Goal: Task Accomplishment & Management: Use online tool/utility

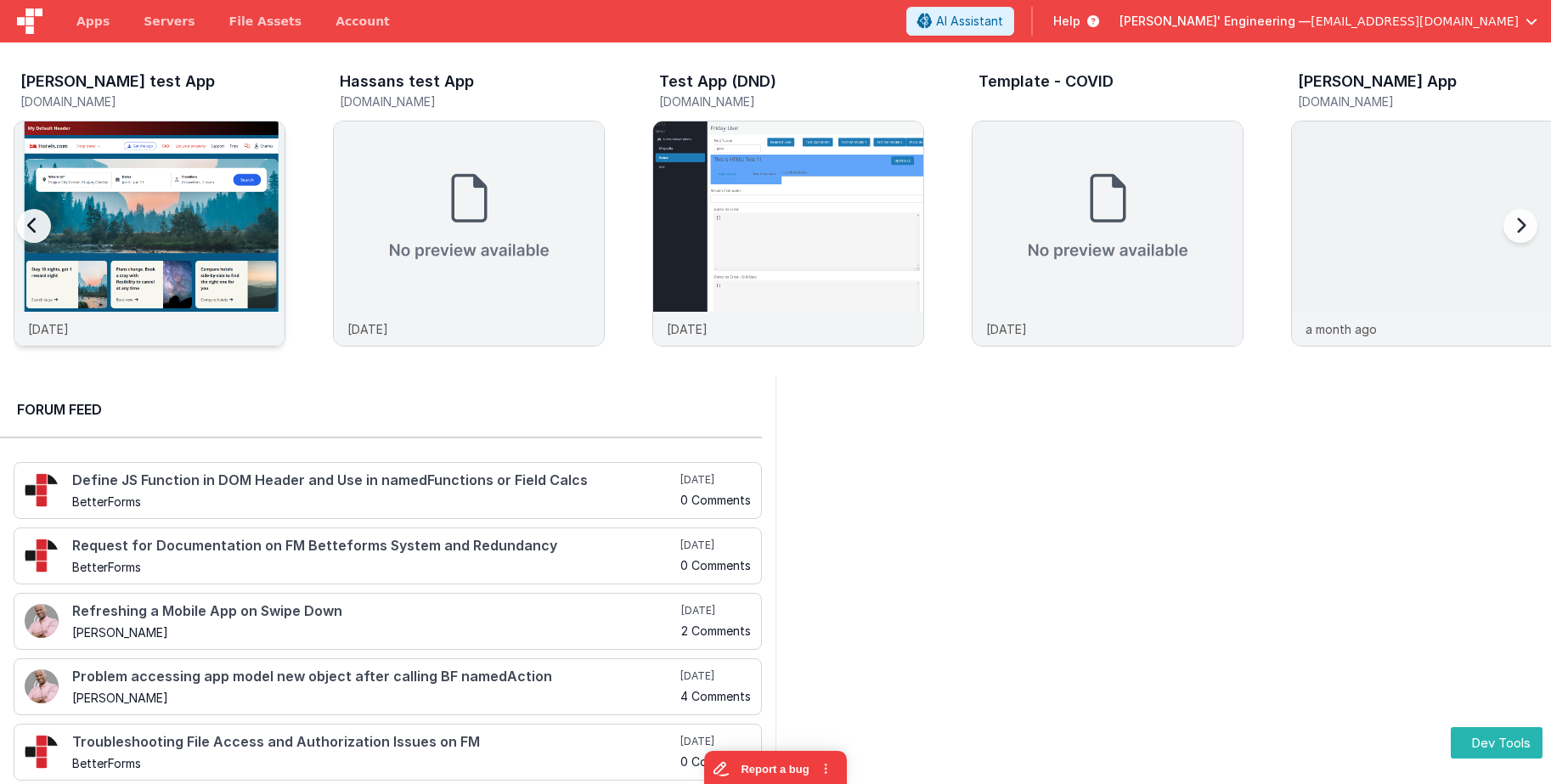
click at [243, 173] on img at bounding box center [150, 257] width 270 height 270
click at [225, 223] on img at bounding box center [150, 257] width 270 height 270
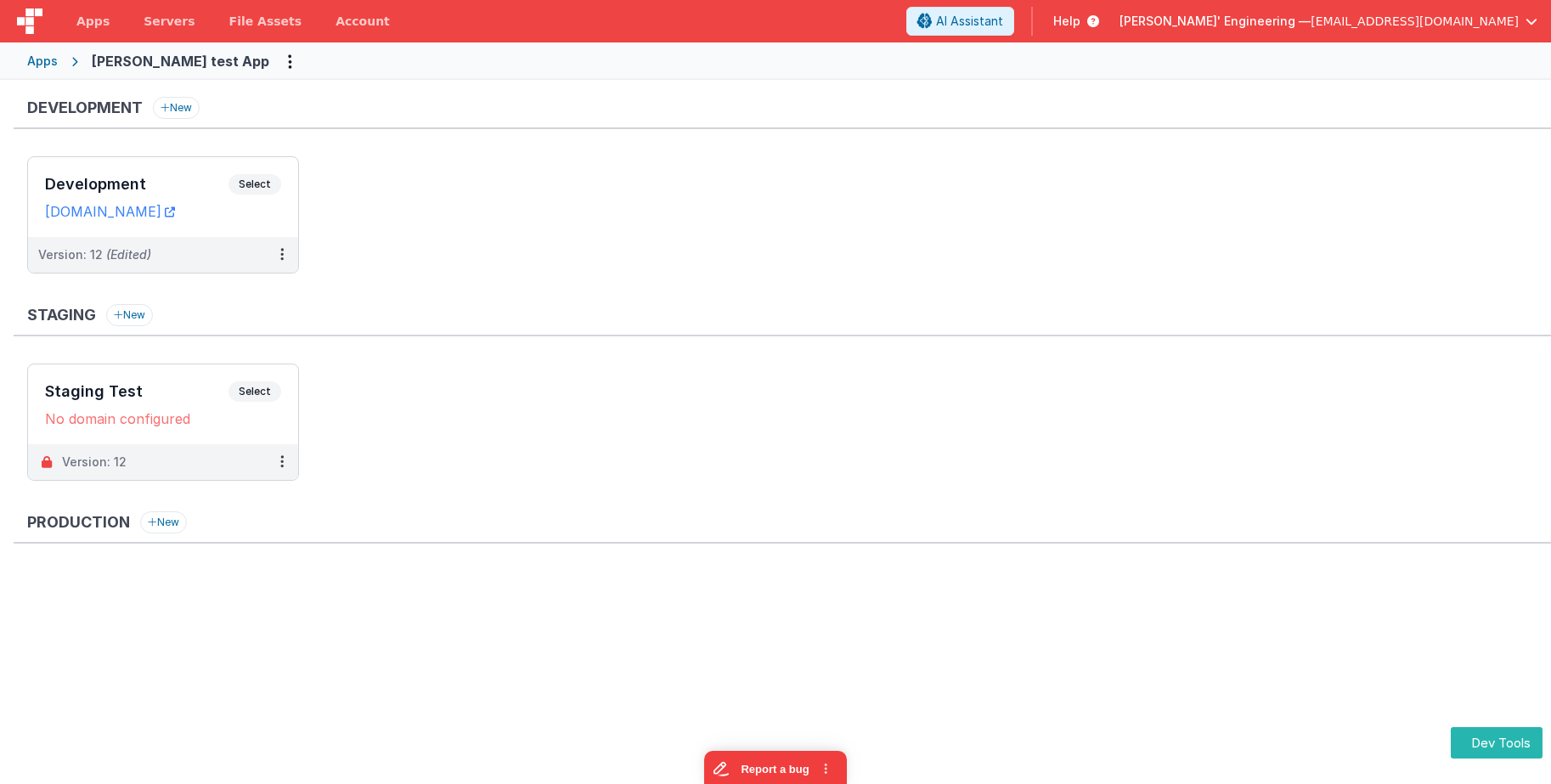
click at [756, 209] on ul "Development Select URLs [DOMAIN_NAME] Version: 12 (Edited)" at bounding box center [789, 223] width 1524 height 134
click at [472, 202] on ul "Development Select URLs [DOMAIN_NAME] Version: 12 (Edited)" at bounding box center [789, 223] width 1524 height 134
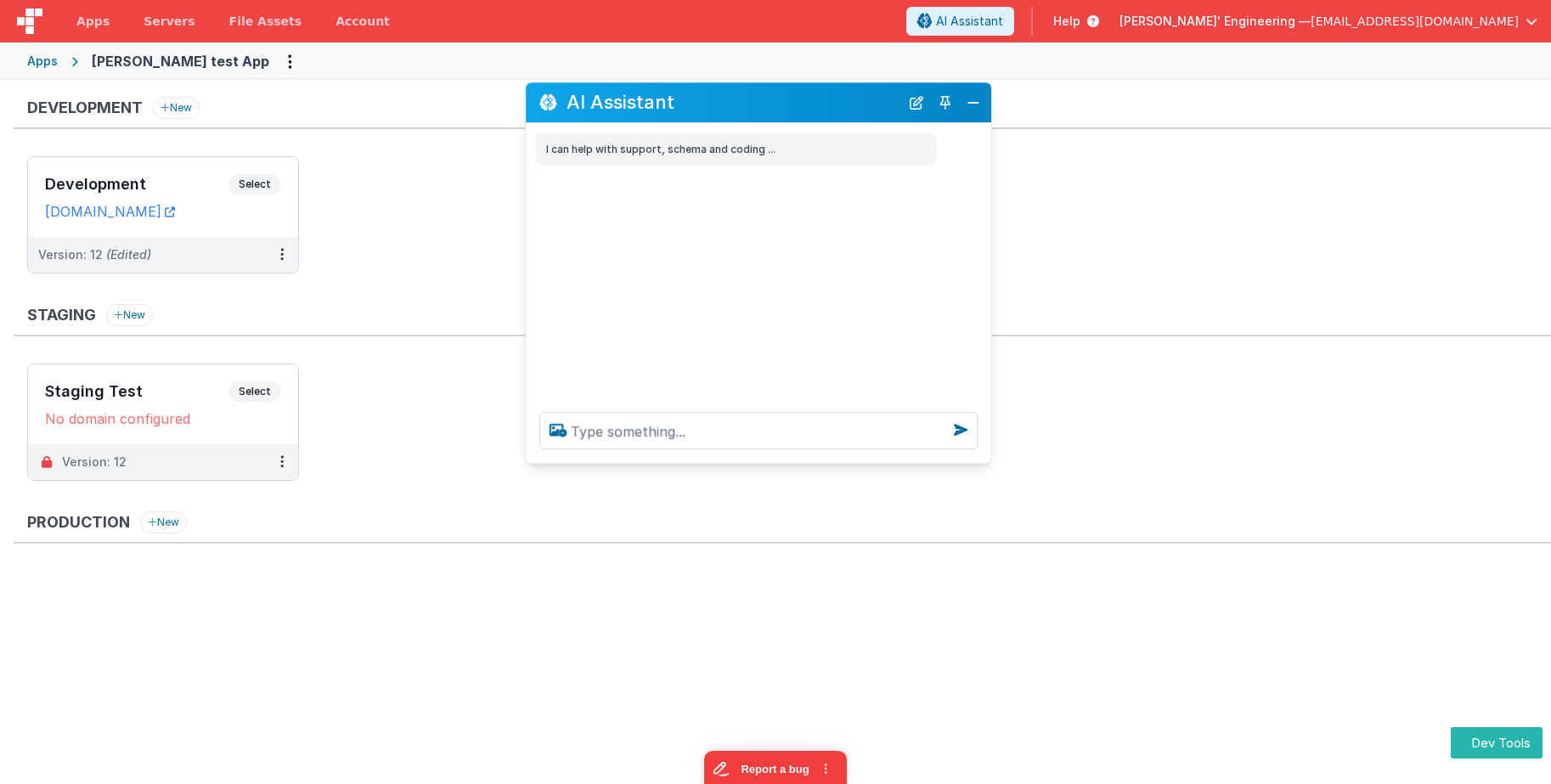
drag, startPoint x: 327, startPoint y: 414, endPoint x: 830, endPoint y: 93, distance: 596.7
click at [830, 93] on h2 "AI Assistant" at bounding box center [733, 102] width 333 height 20
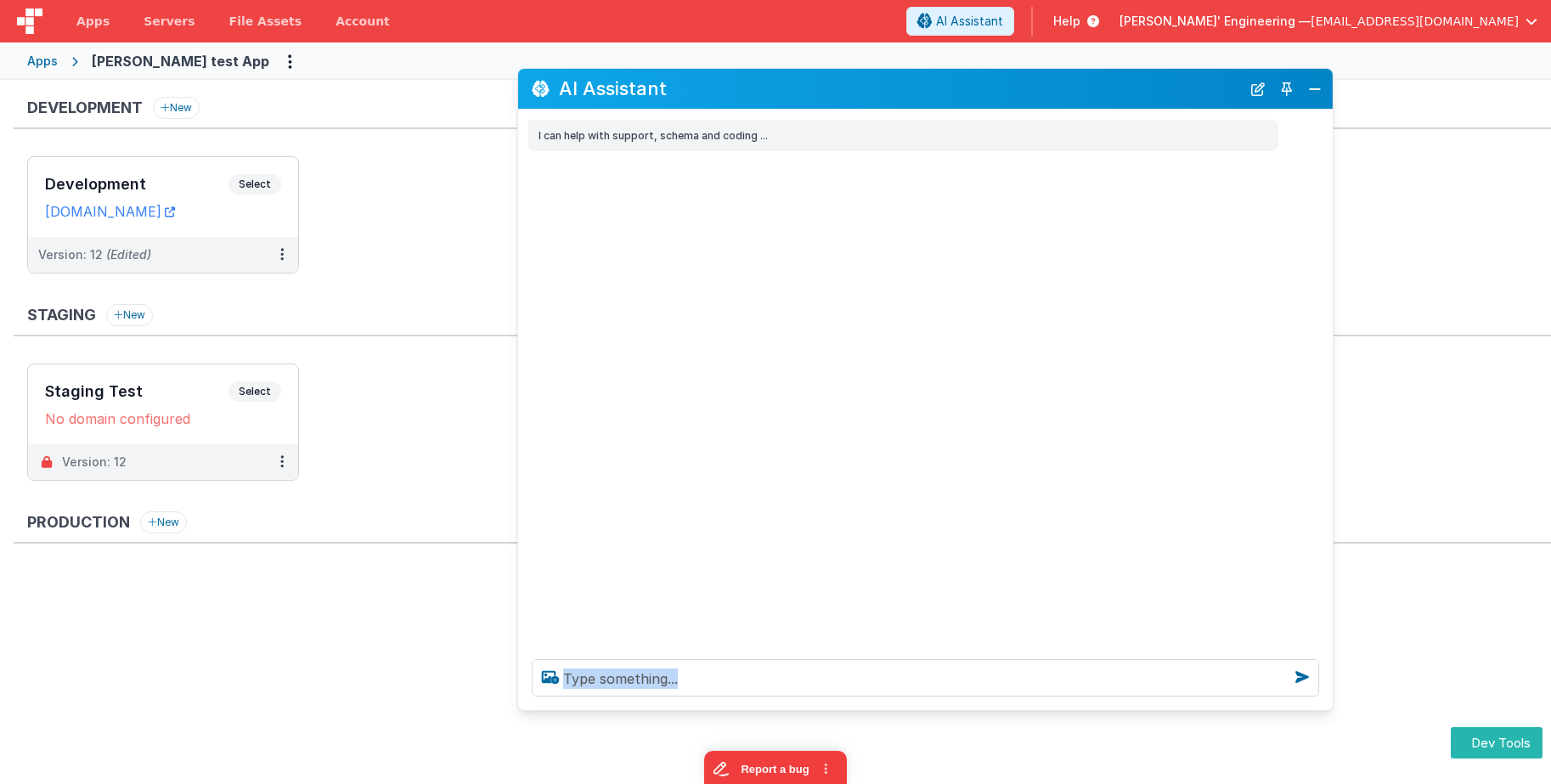
drag, startPoint x: 973, startPoint y: 446, endPoint x: 1324, endPoint y: 707, distance: 437.4
click at [1324, 707] on div at bounding box center [926, 678] width 815 height 65
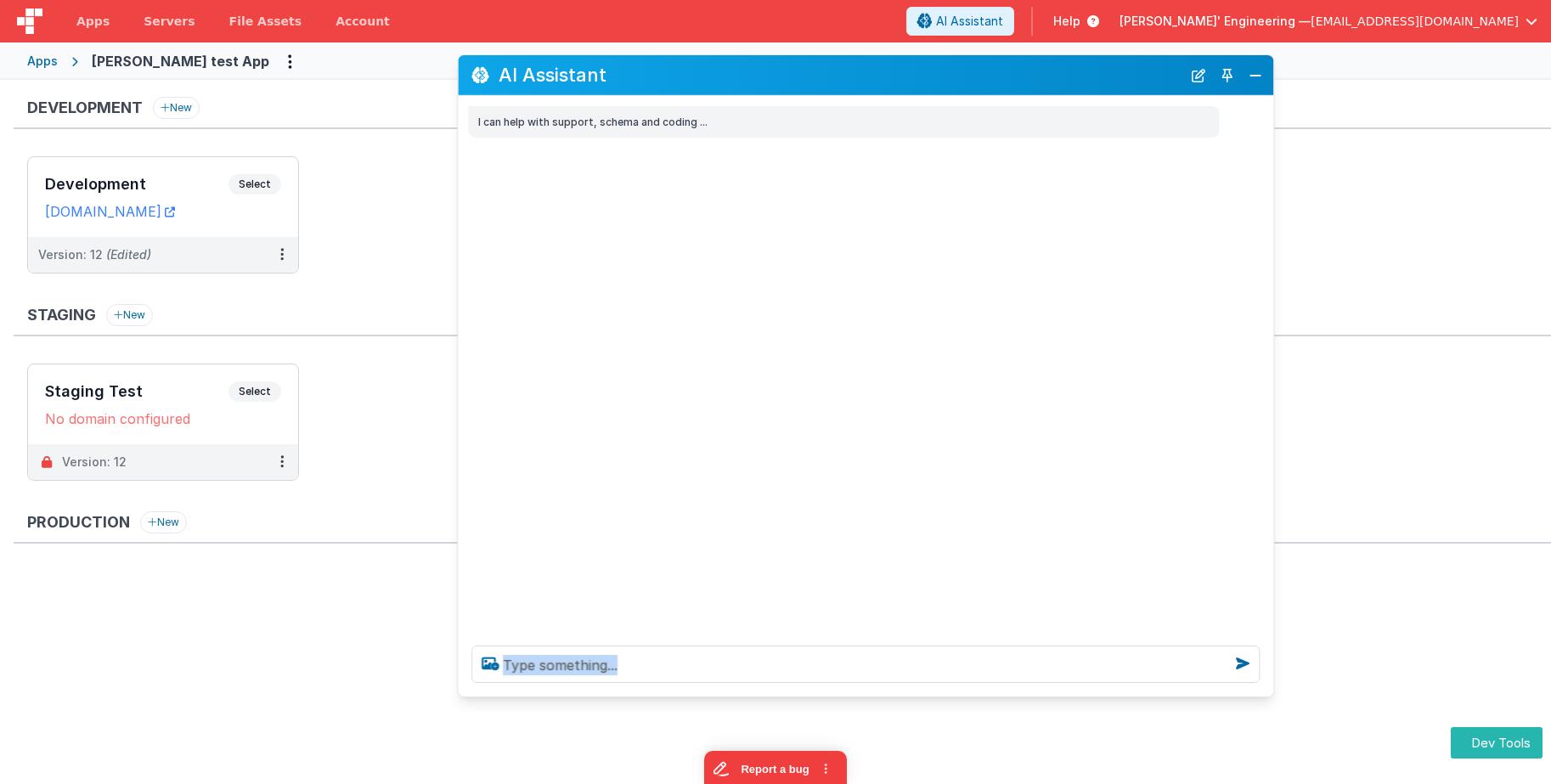
drag, startPoint x: 836, startPoint y: 91, endPoint x: 777, endPoint y: 77, distance: 60.6
click at [777, 77] on h2 "AI Assistant" at bounding box center [839, 74] width 683 height 20
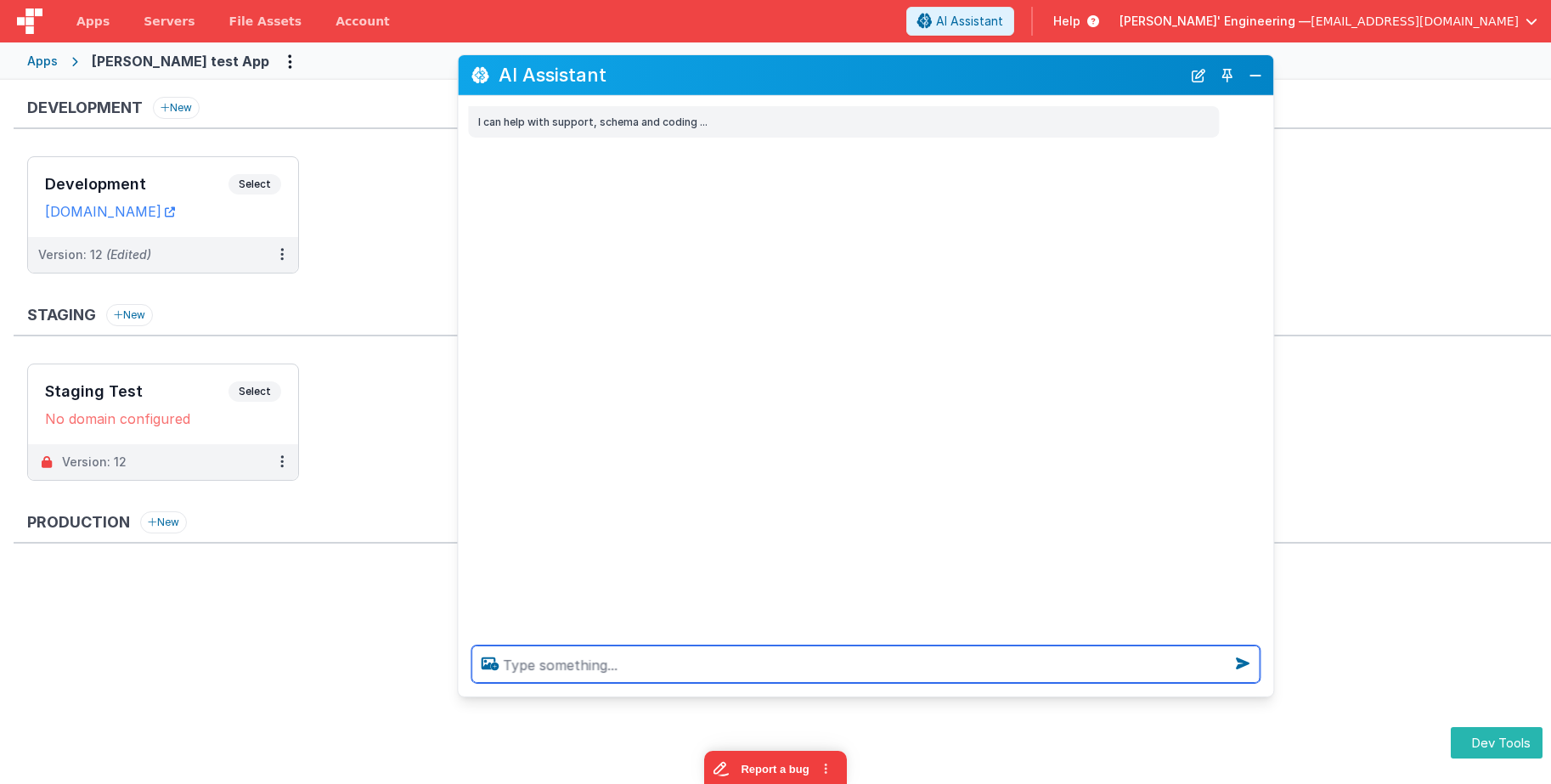
click at [577, 662] on textarea at bounding box center [865, 664] width 788 height 38
type textarea "what can i do here"
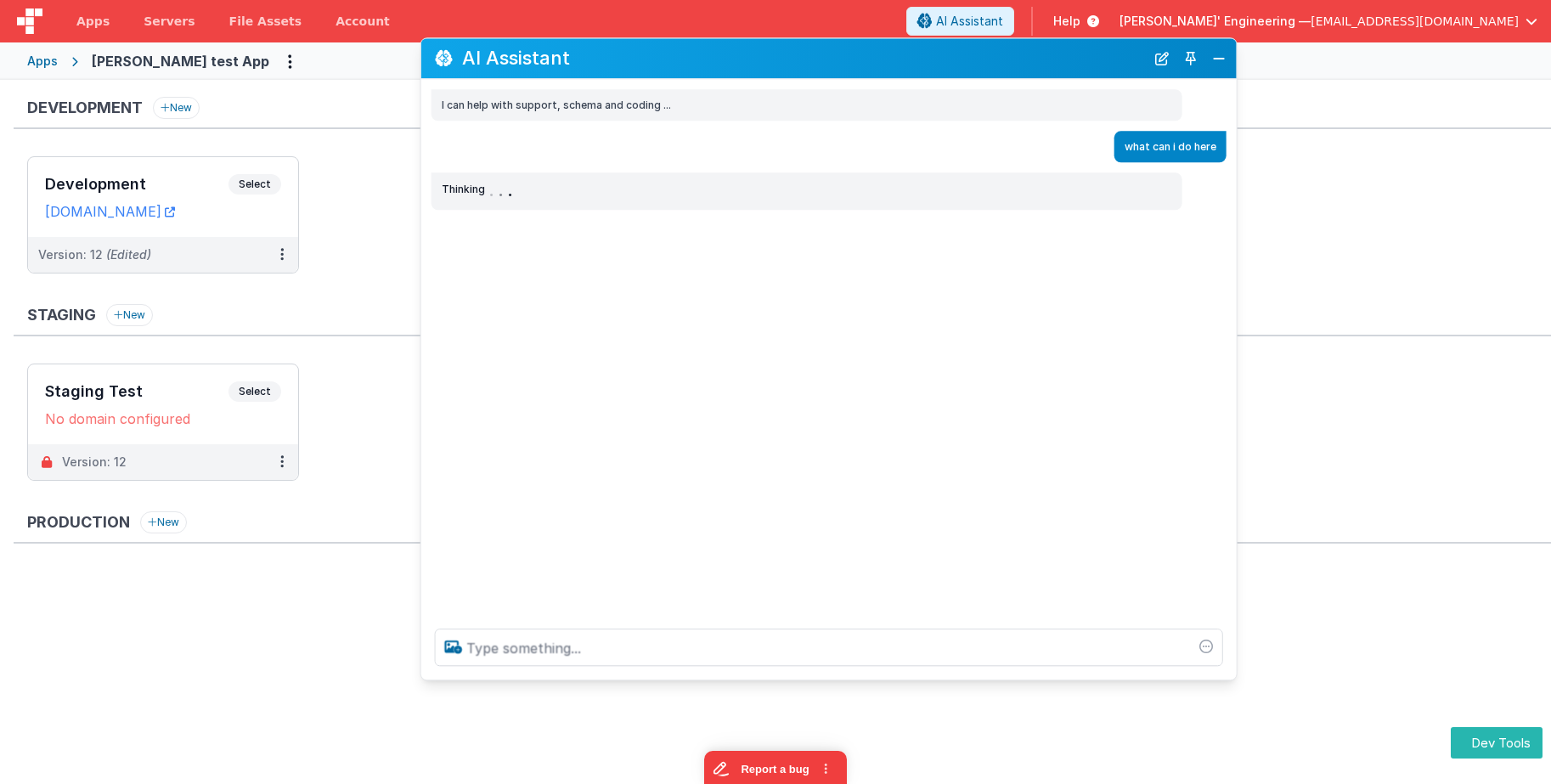
drag, startPoint x: 754, startPoint y: 63, endPoint x: 731, endPoint y: 63, distance: 23.0
click at [733, 51] on h2 "AI Assistant" at bounding box center [804, 58] width 683 height 20
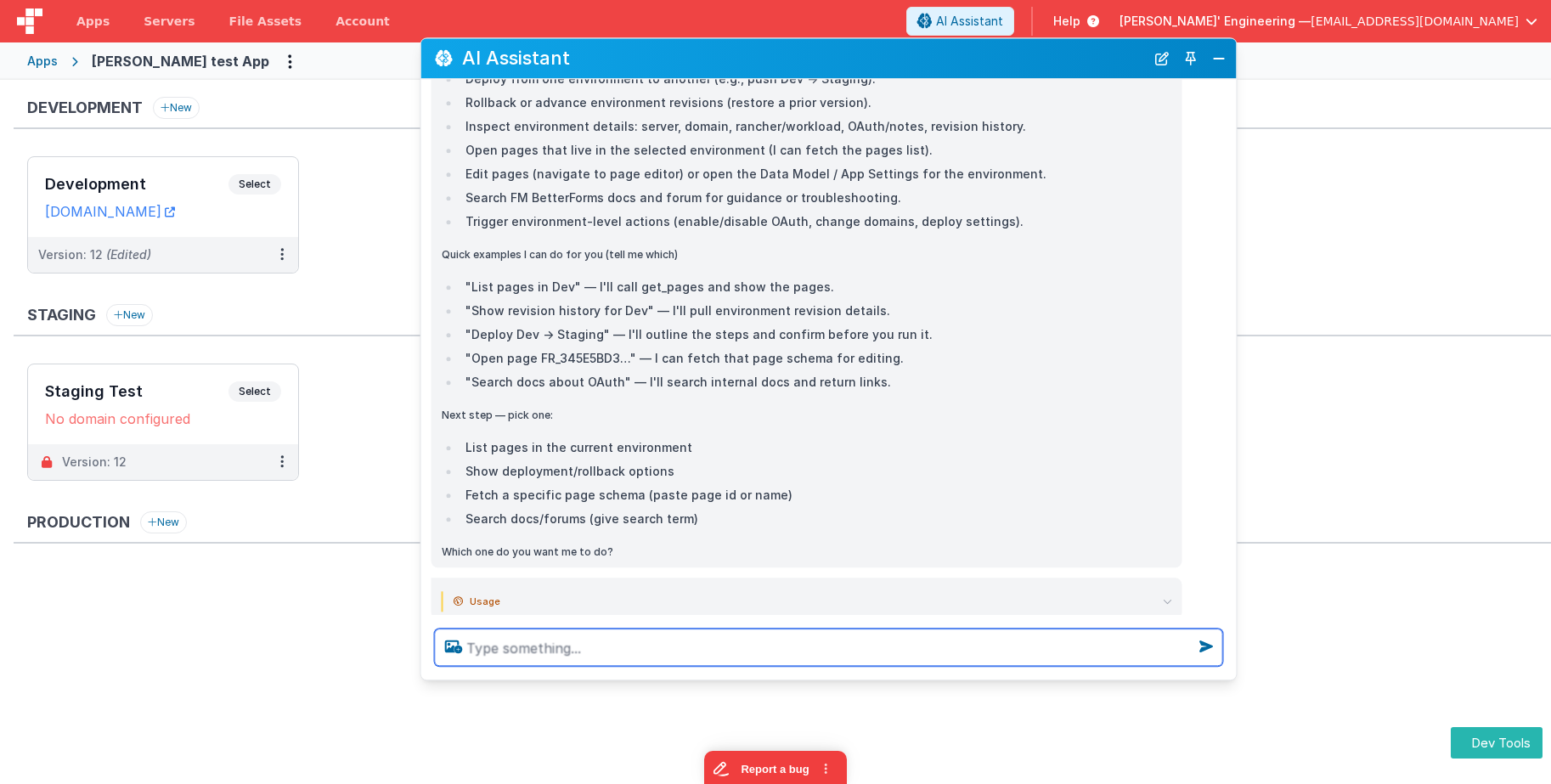
scroll to position [376, 0]
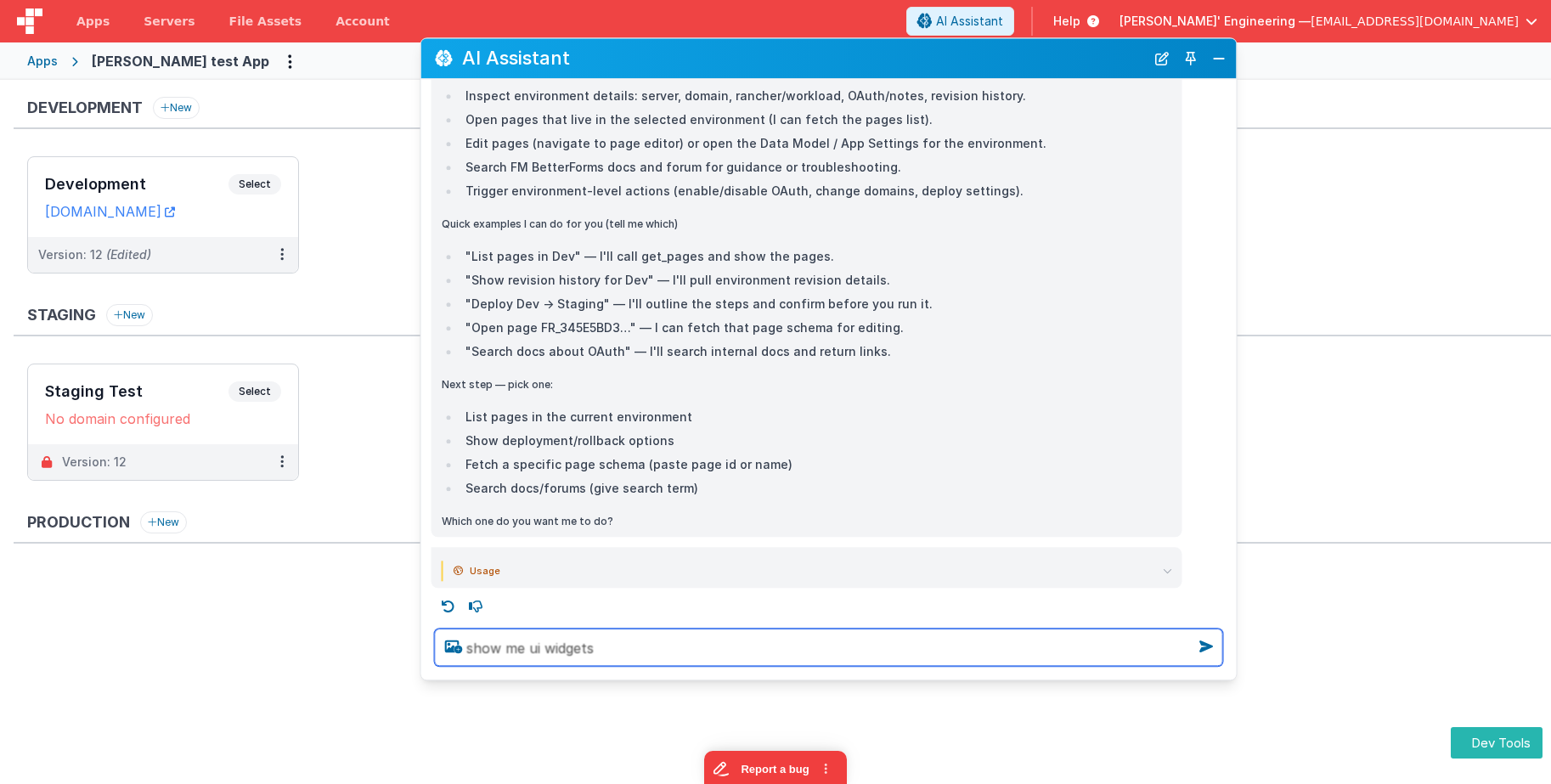
type textarea "show me ui widgets"
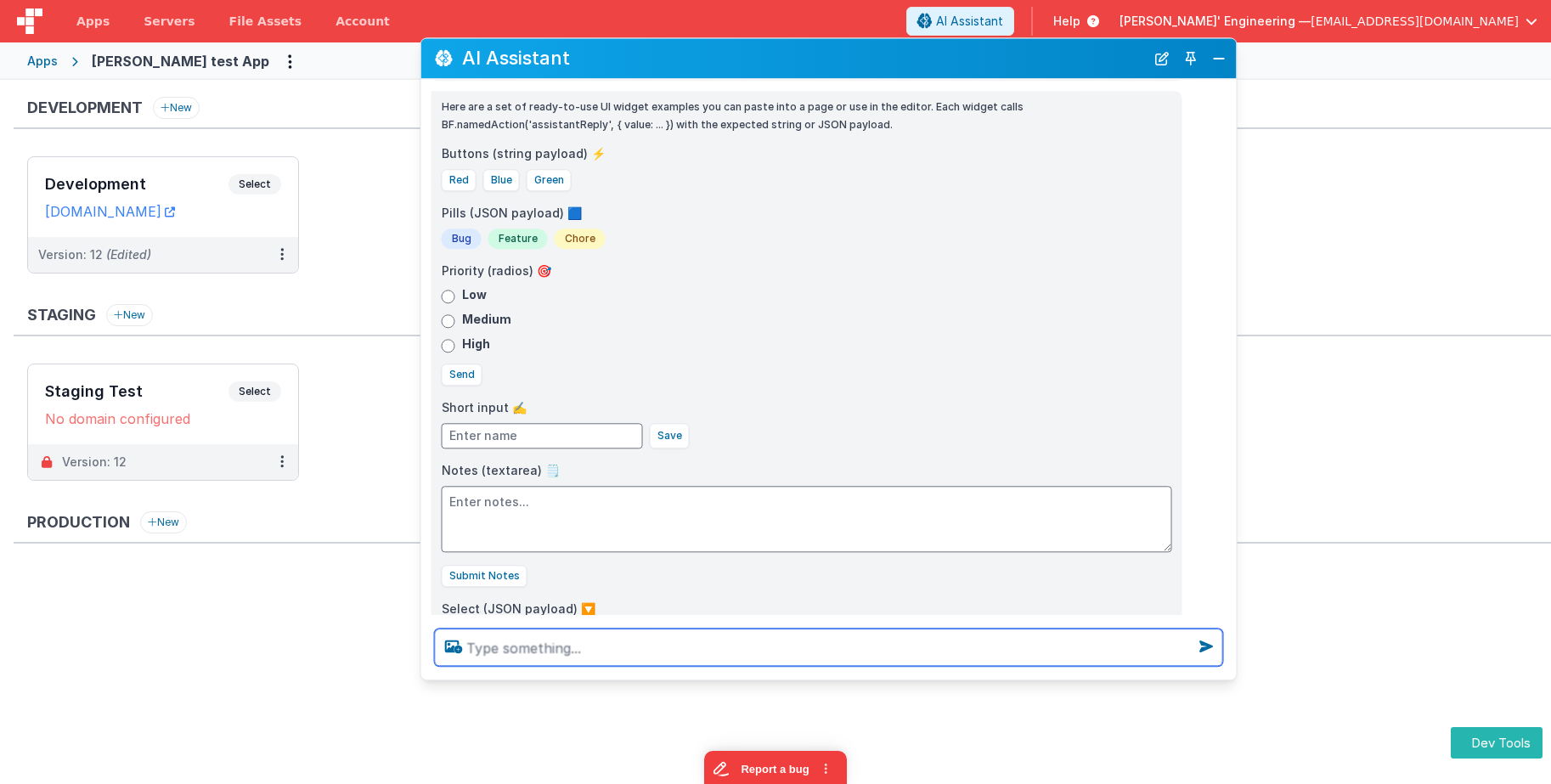
scroll to position [1040, 0]
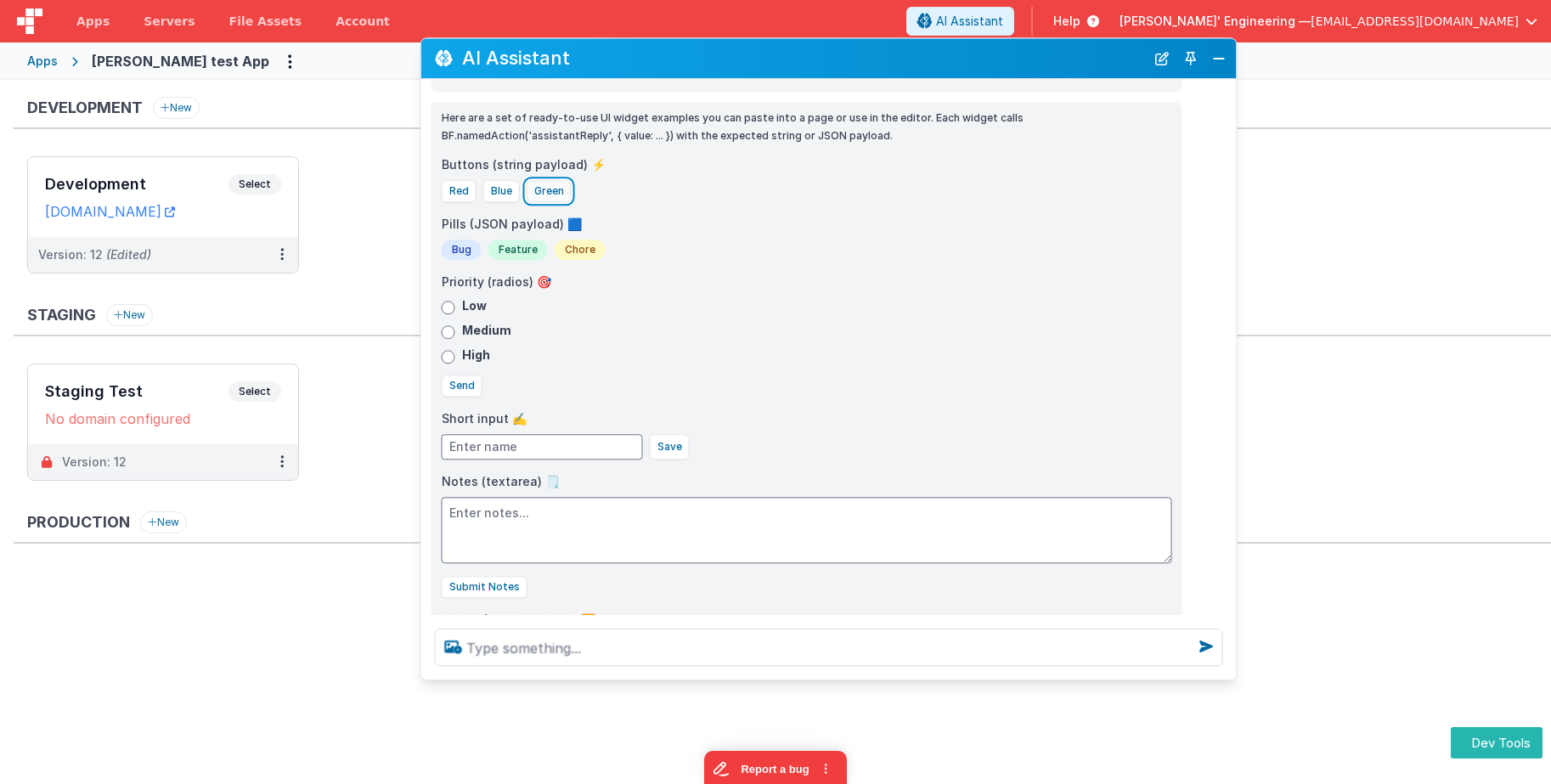
click at [550, 192] on button "Green" at bounding box center [549, 190] width 45 height 22
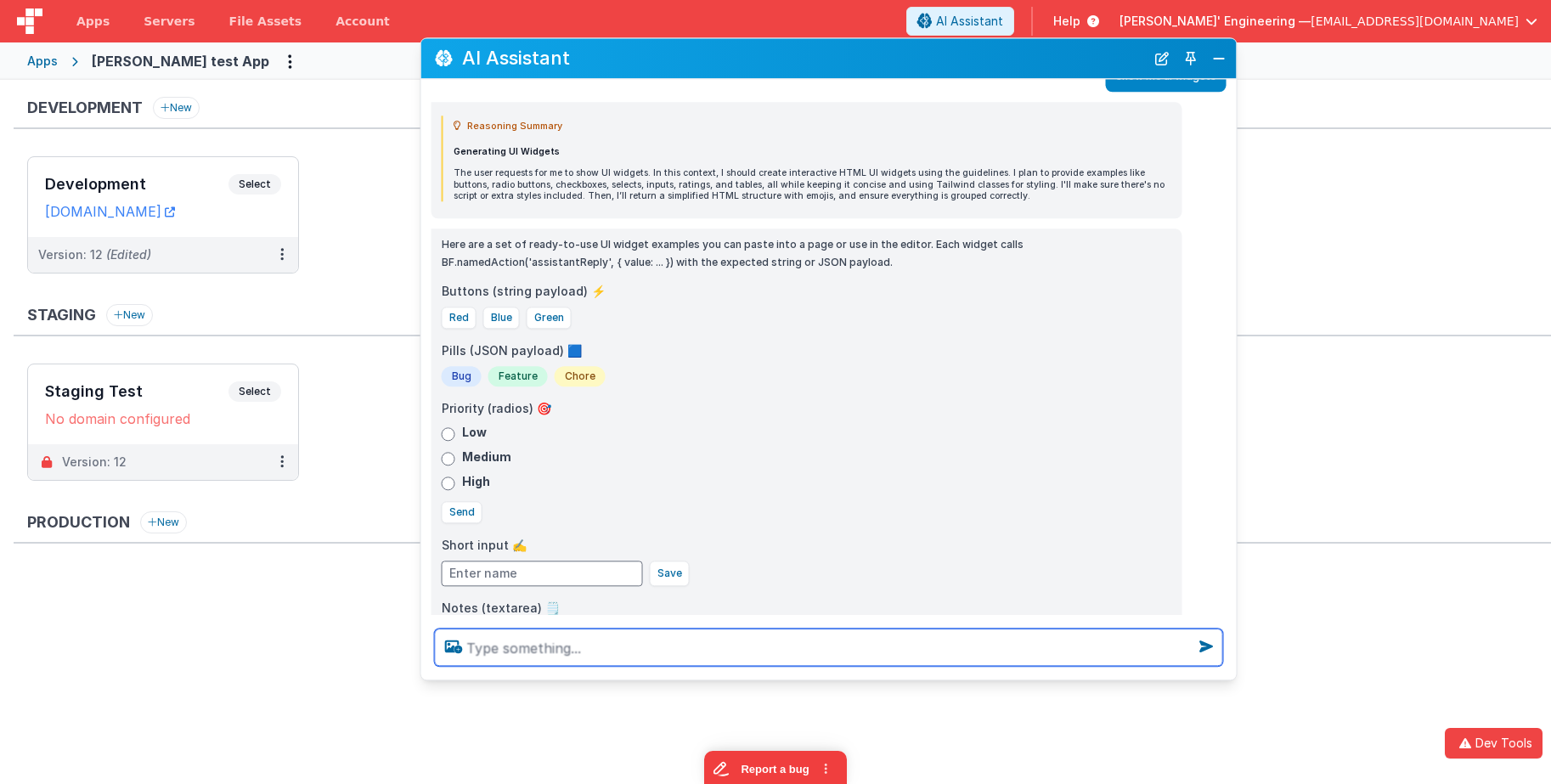
scroll to position [897, 0]
